Goal: Transaction & Acquisition: Obtain resource

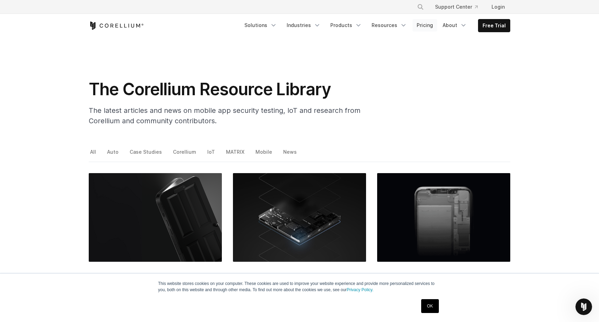
click at [431, 25] on link "Pricing" at bounding box center [424, 25] width 25 height 12
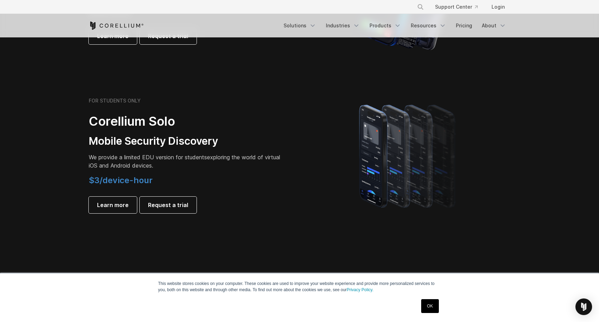
scroll to position [424, 0]
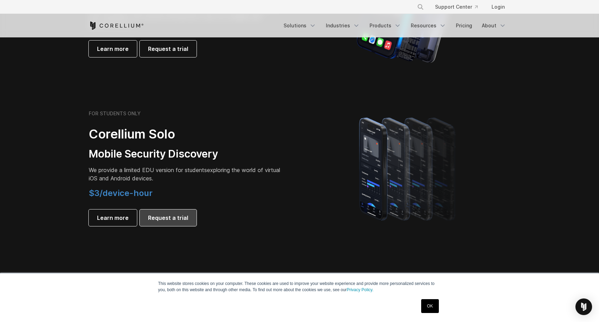
click at [156, 220] on span "Request a trial" at bounding box center [168, 218] width 40 height 8
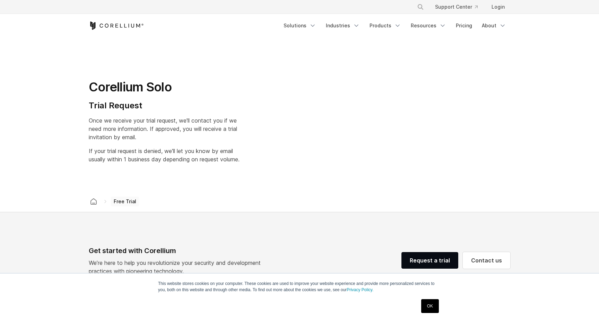
select select "**"
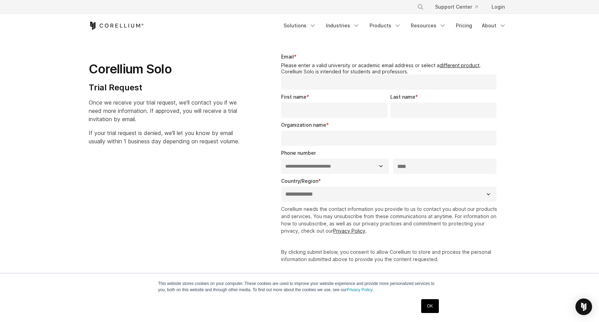
scroll to position [17, 0]
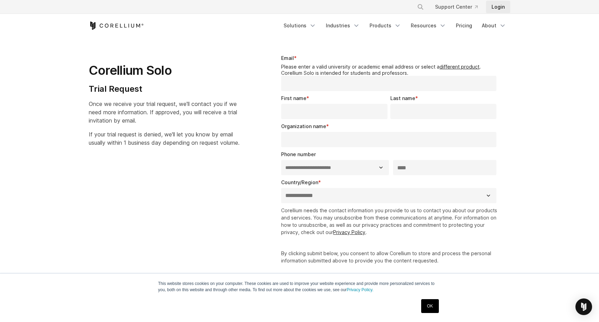
click at [498, 12] on link "Login" at bounding box center [498, 7] width 24 height 12
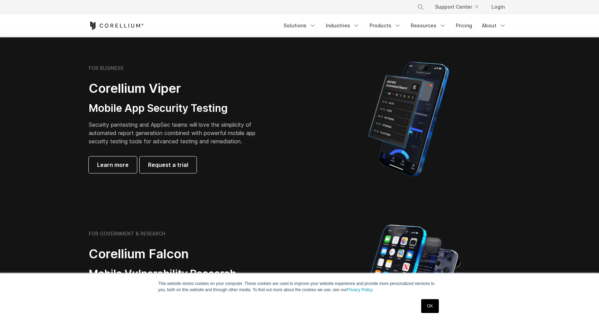
scroll to position [144, 0]
